Goal: Transaction & Acquisition: Purchase product/service

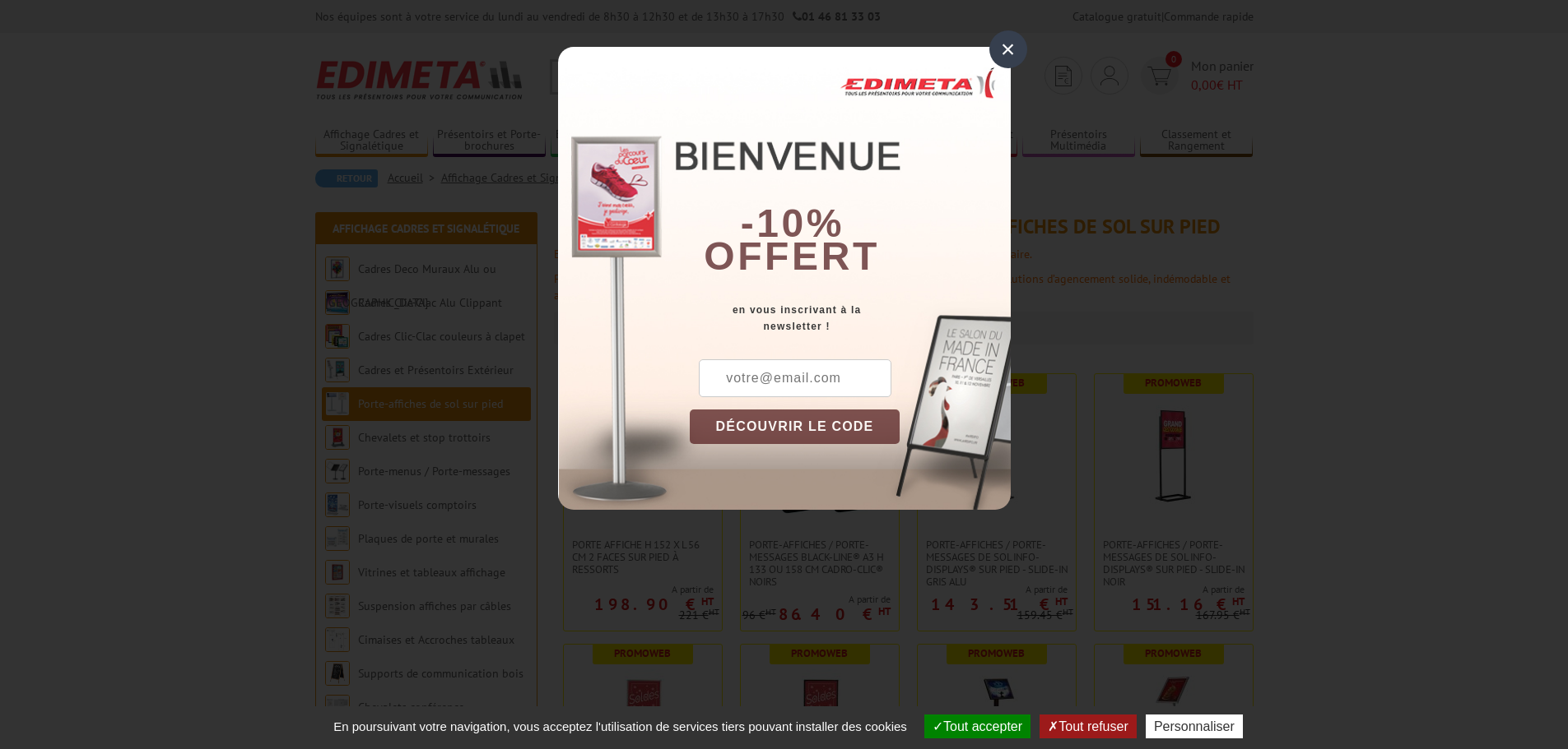
click at [1011, 47] on div "×" at bounding box center [1008, 49] width 38 height 38
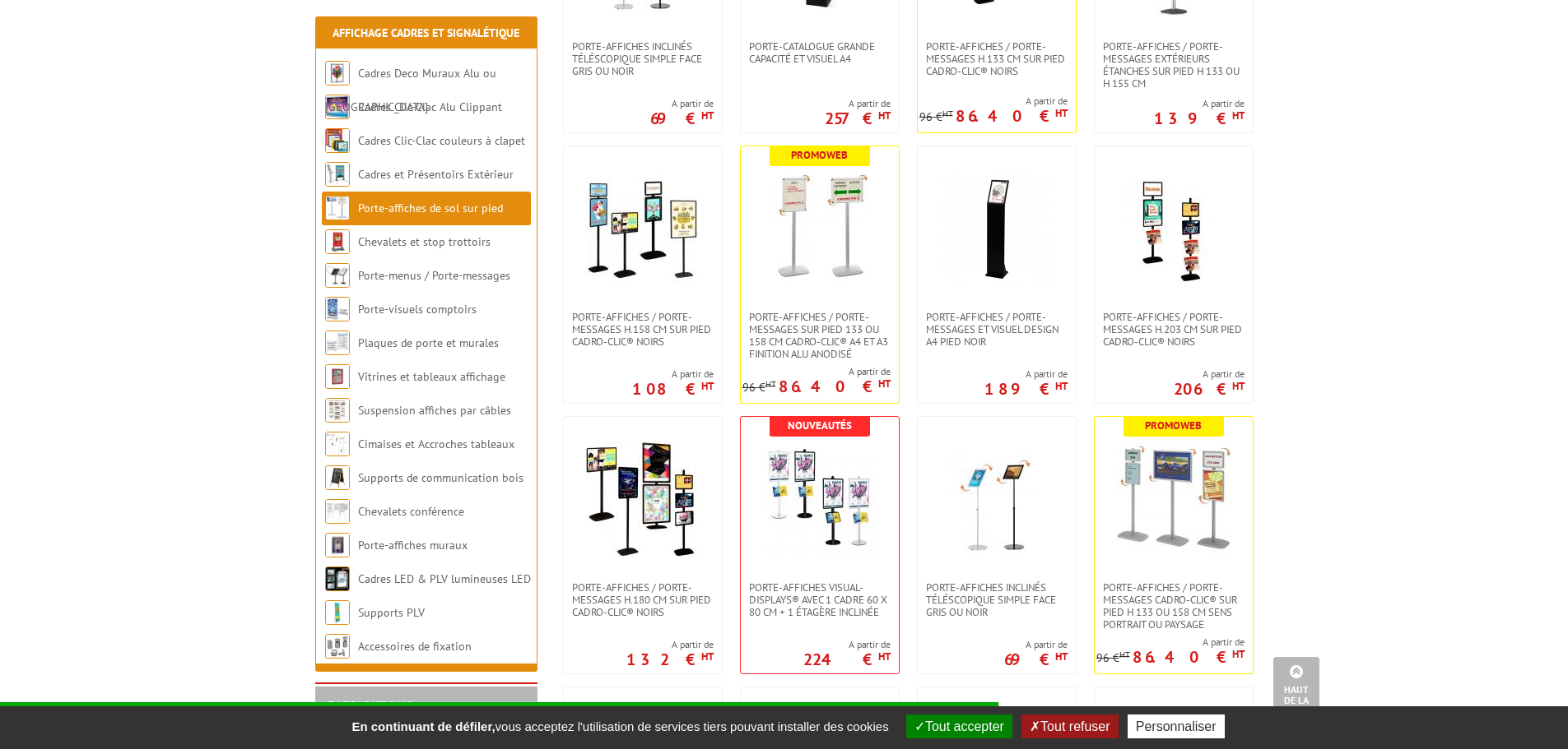
scroll to position [1152, 0]
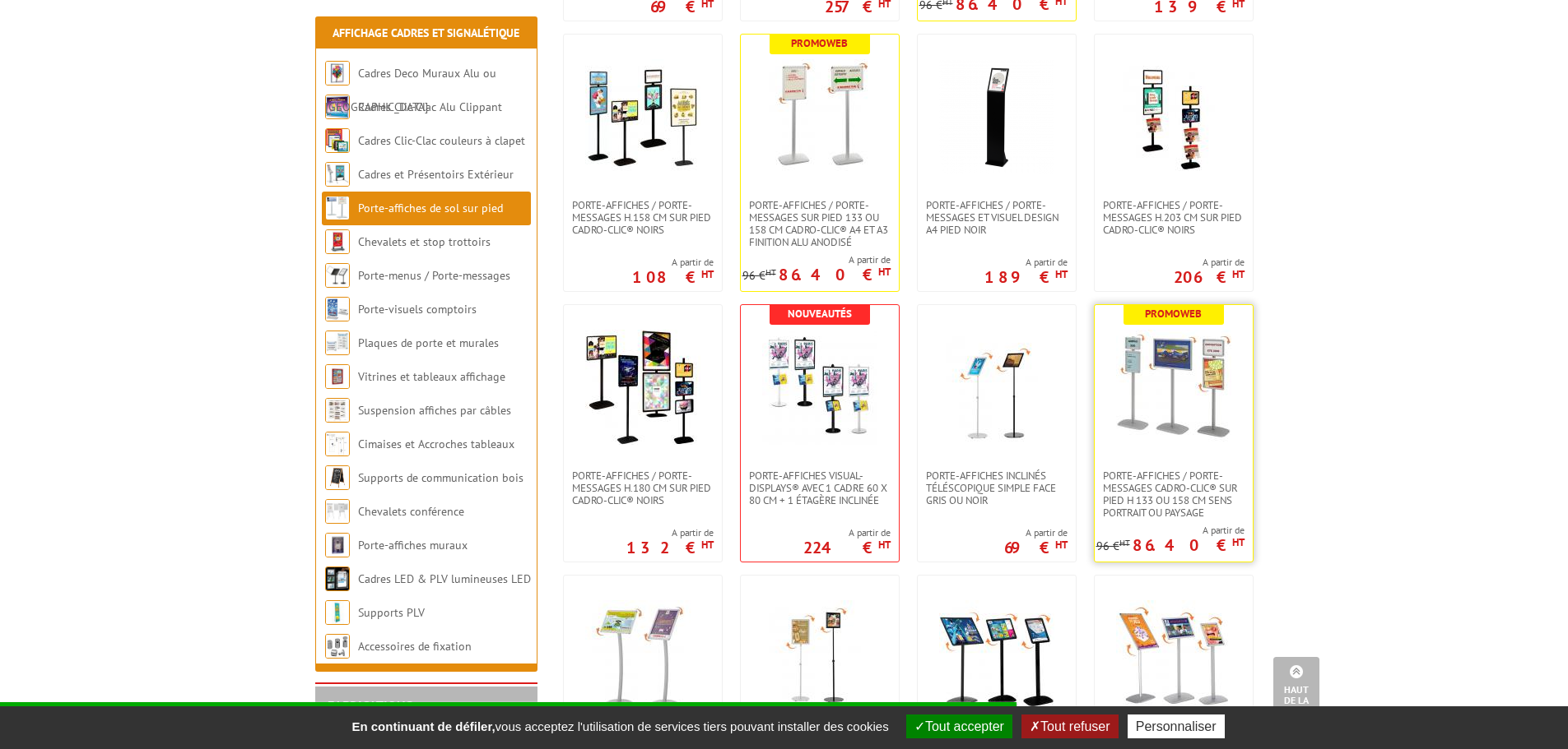
click at [1167, 456] on link at bounding box center [1173, 387] width 158 height 165
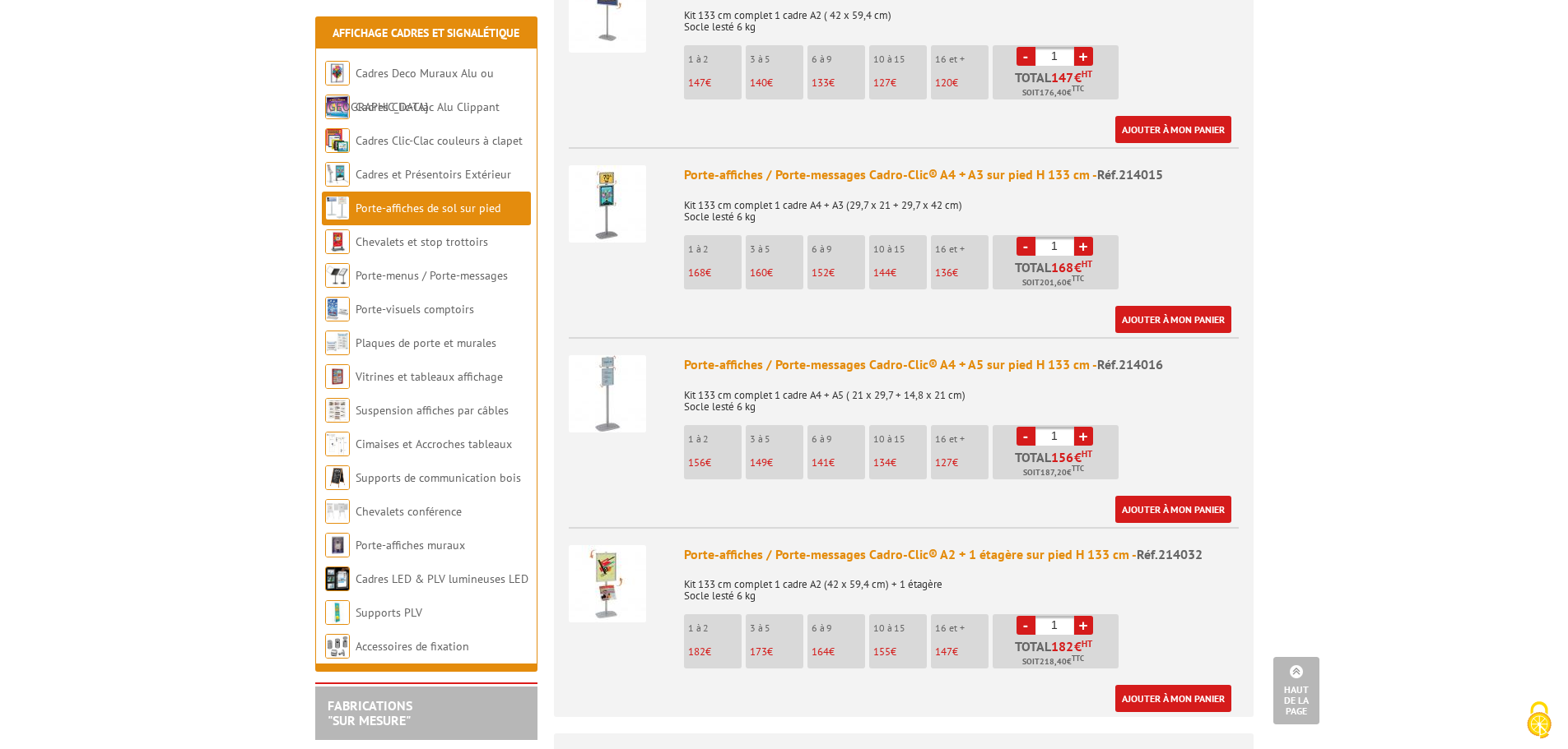
scroll to position [1069, 0]
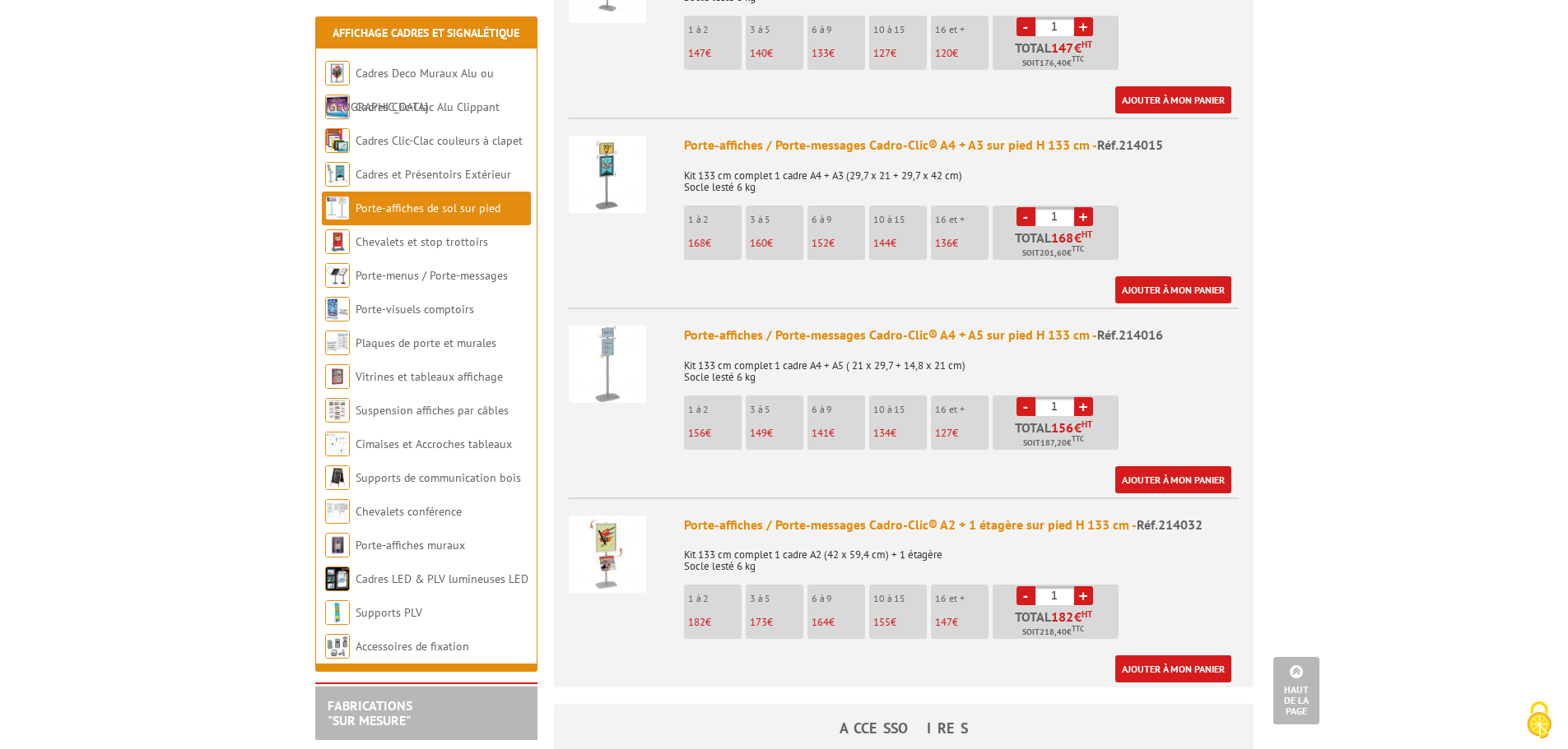
click at [615, 545] on img at bounding box center [606, 554] width 77 height 77
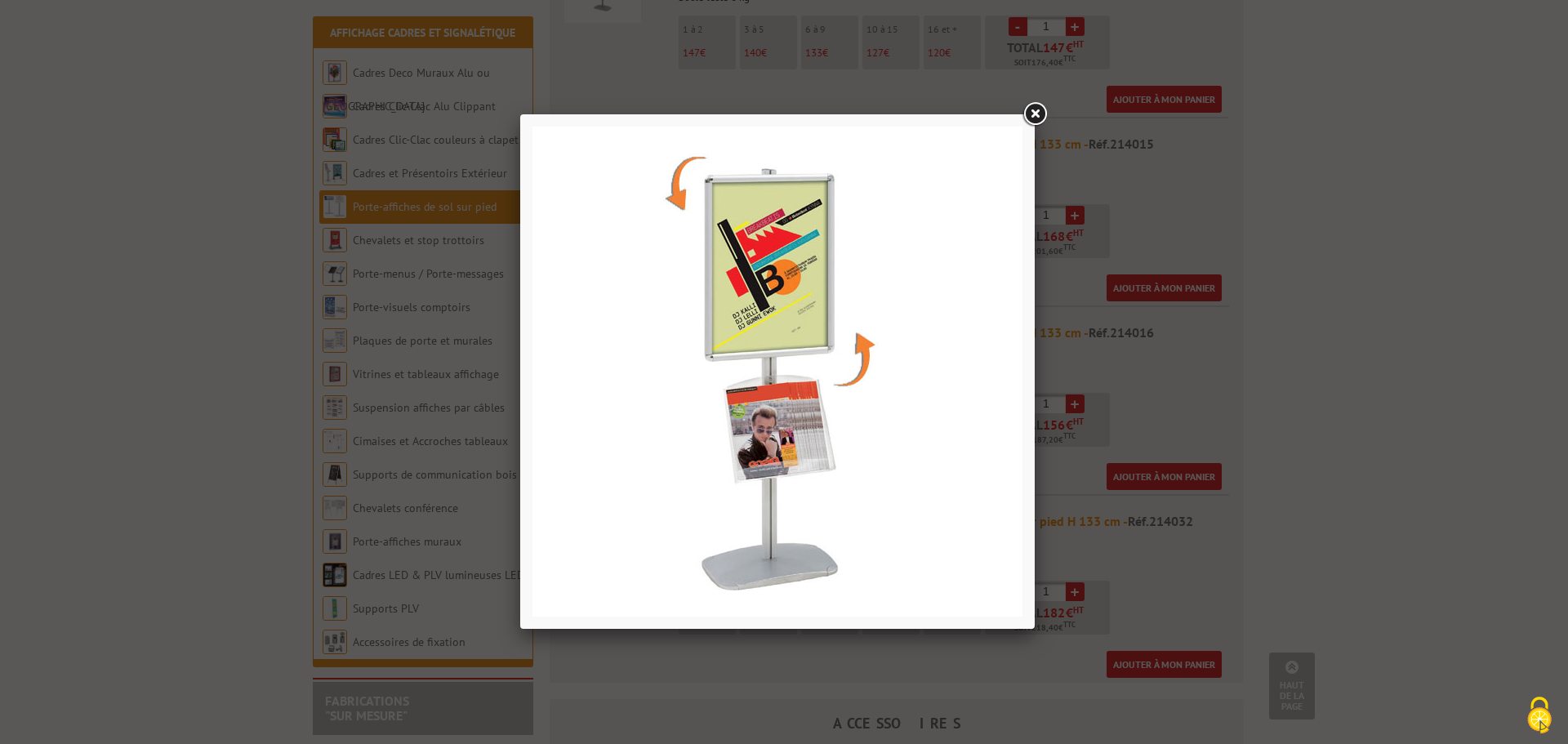
click at [1034, 111] on link at bounding box center [1034, 114] width 29 height 29
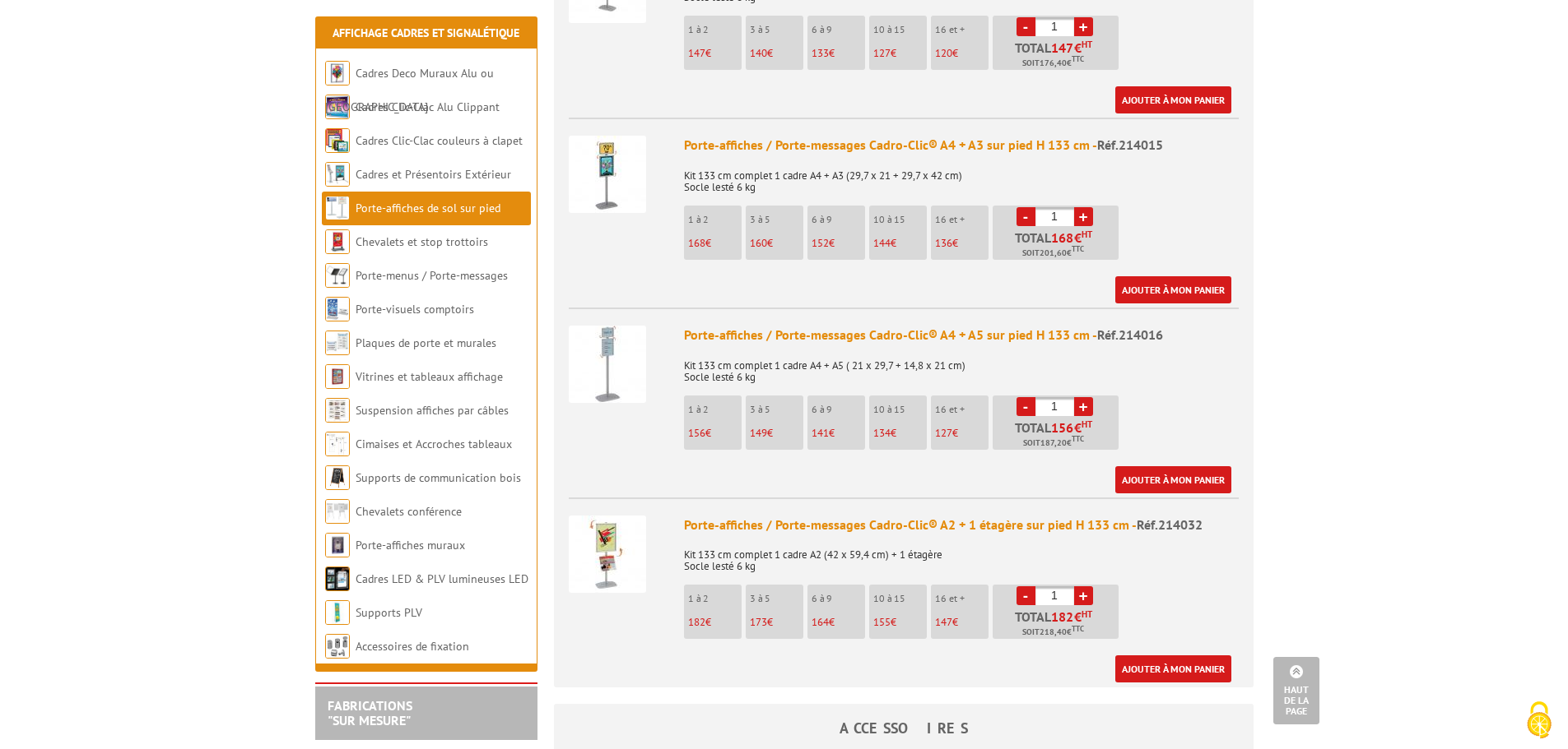
click at [929, 516] on div "Porte-affiches / Porte-messages Cadro-Clic® A2 + 1 étagère sur pied H 133 cm - …" at bounding box center [961, 526] width 554 height 19
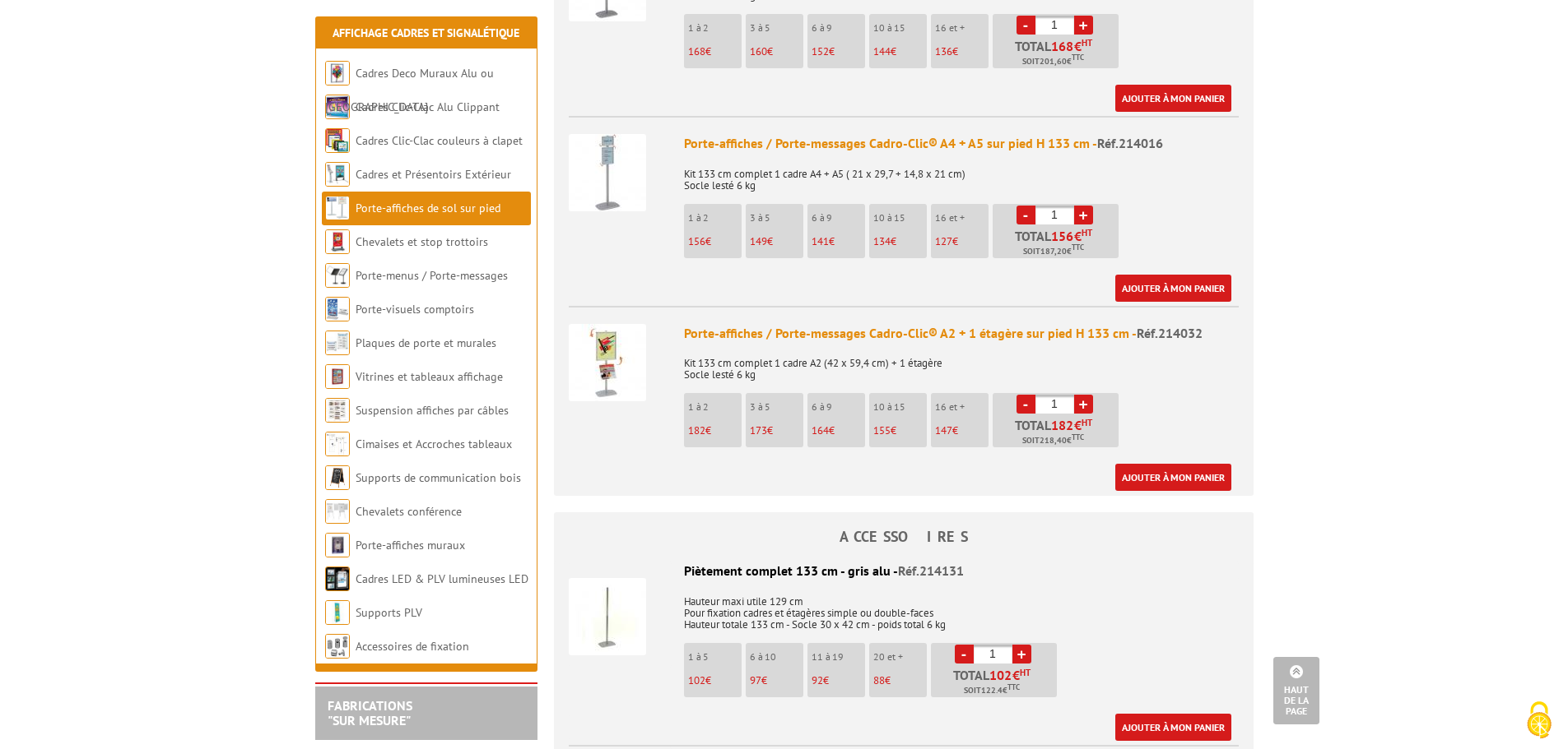
scroll to position [1234, 0]
